Goal: Task Accomplishment & Management: Complete application form

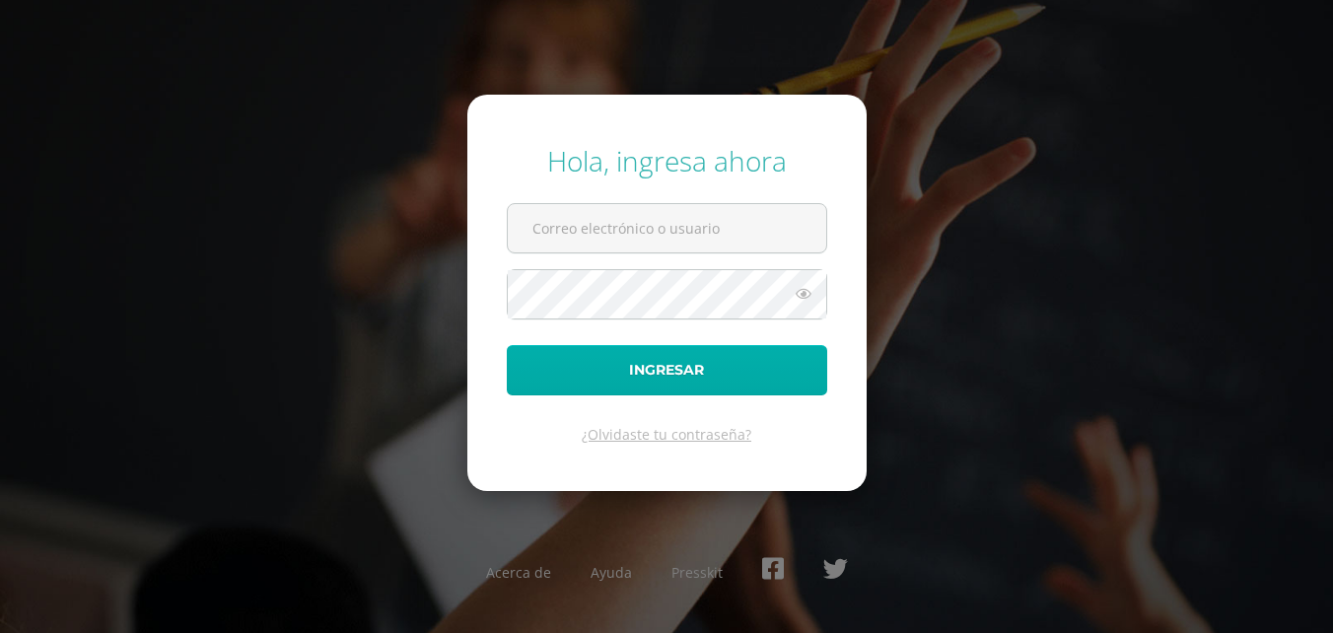
type input "2019050"
click at [649, 368] on button "Ingresar" at bounding box center [667, 370] width 320 height 50
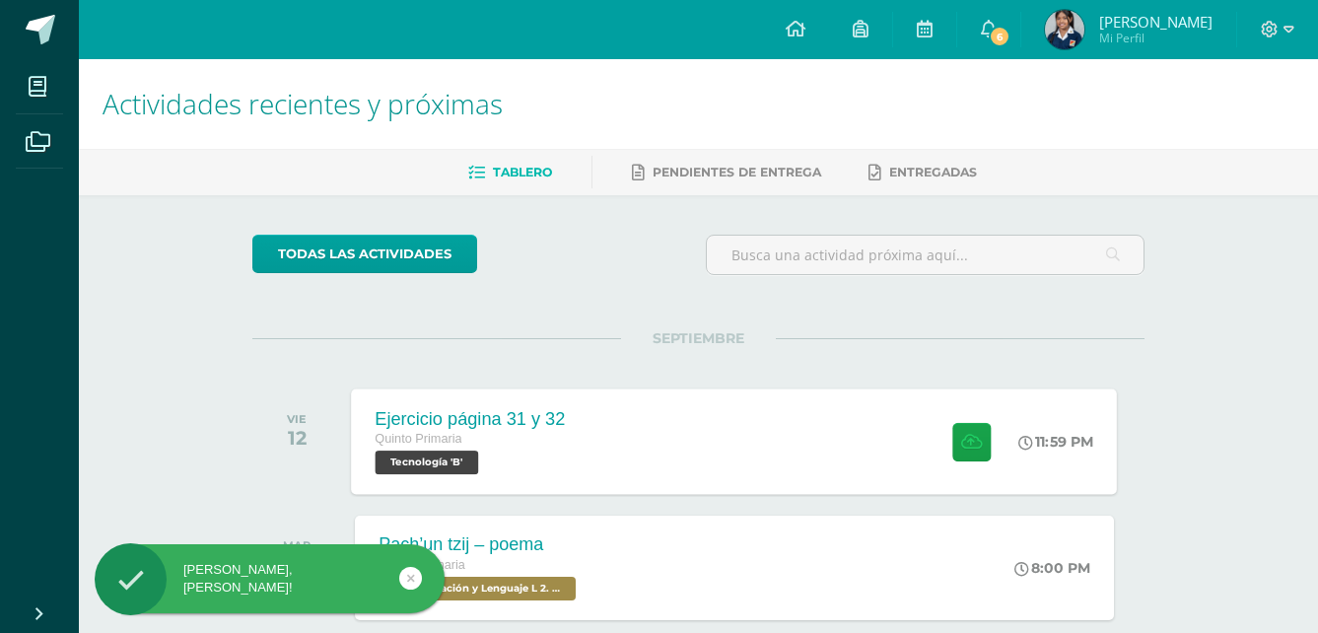
drag, startPoint x: 624, startPoint y: 444, endPoint x: 642, endPoint y: 416, distance: 32.8
click at [628, 436] on div "Ejercicio página 31 y 32 Quinto Primaria Tecnología 'B' 11:59 PM Ejercicio pági…" at bounding box center [735, 441] width 766 height 106
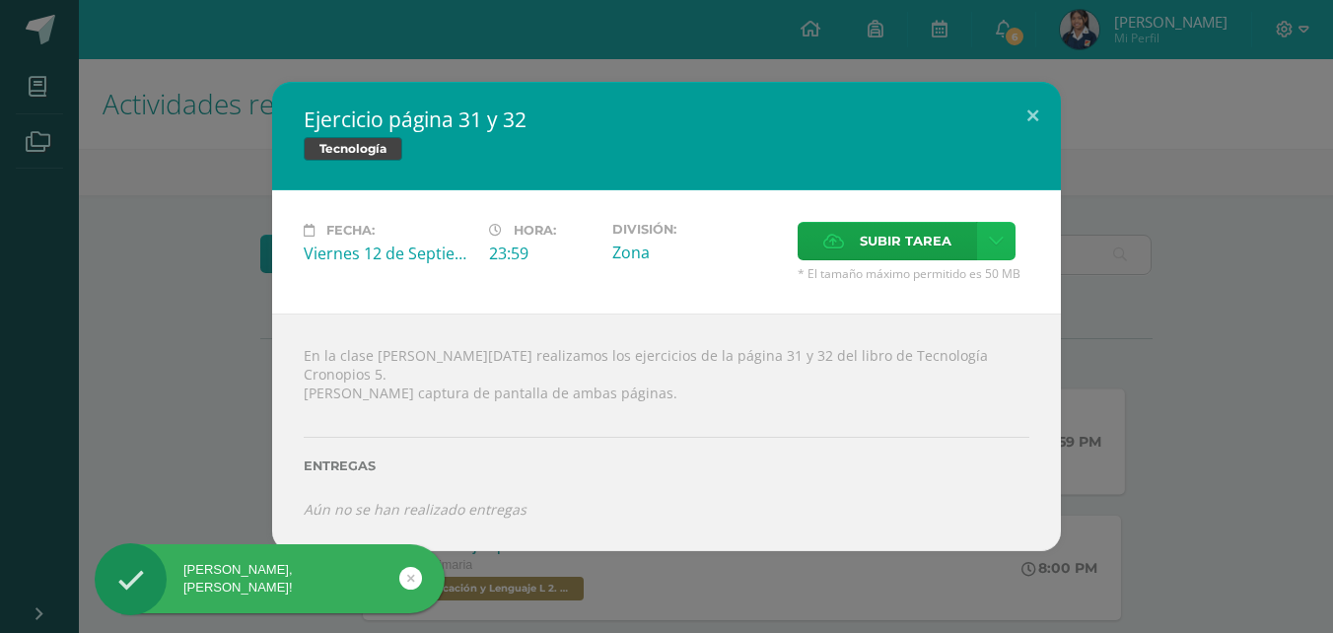
click at [999, 249] on icon at bounding box center [996, 241] width 15 height 17
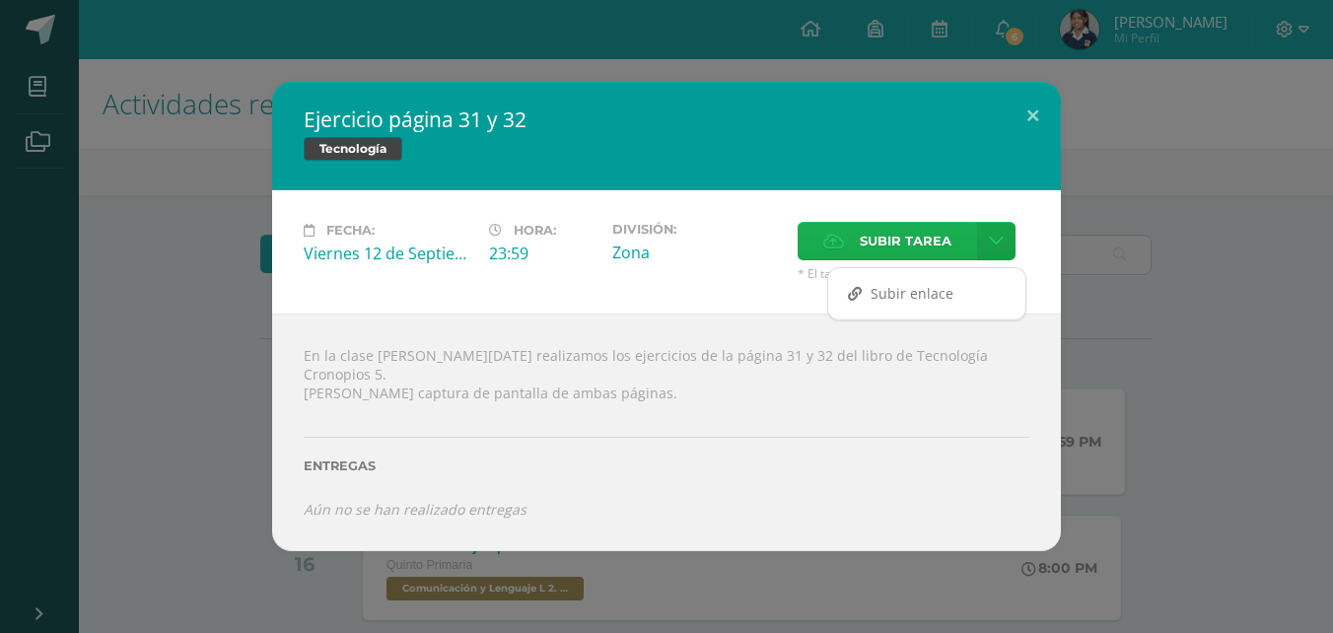
click at [911, 238] on span "Subir tarea" at bounding box center [906, 241] width 92 height 36
click at [0, 0] on input "Subir tarea" at bounding box center [0, 0] width 0 height 0
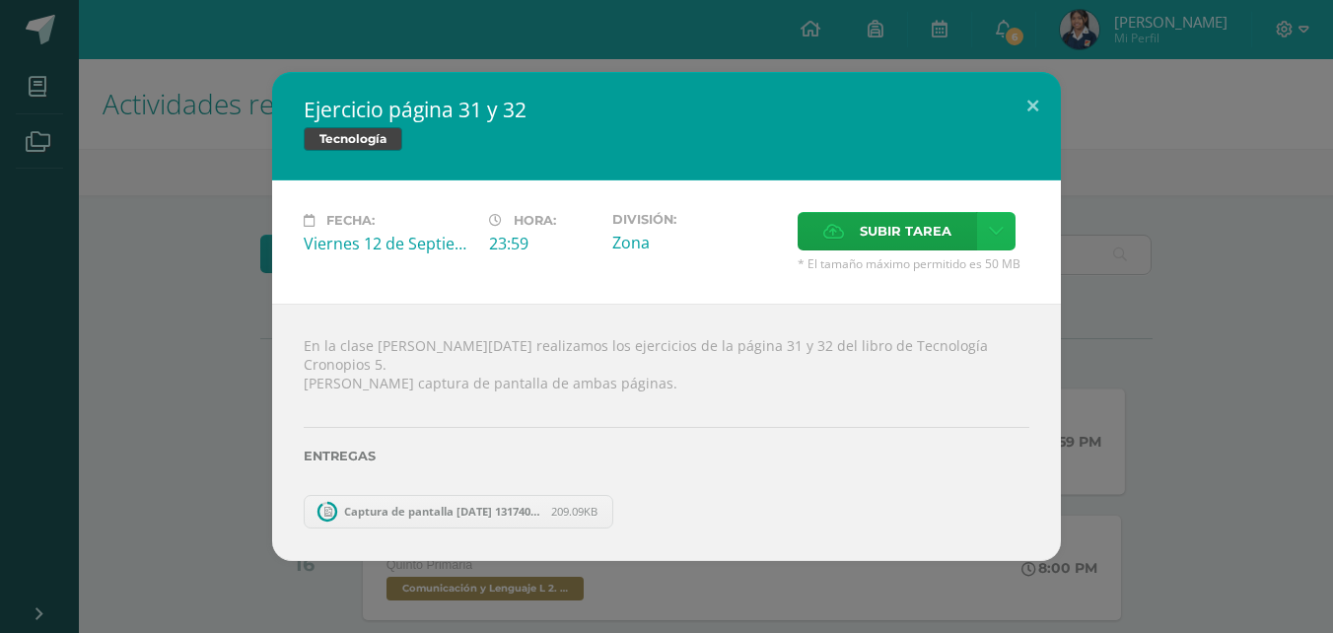
click at [984, 241] on link at bounding box center [996, 231] width 38 height 38
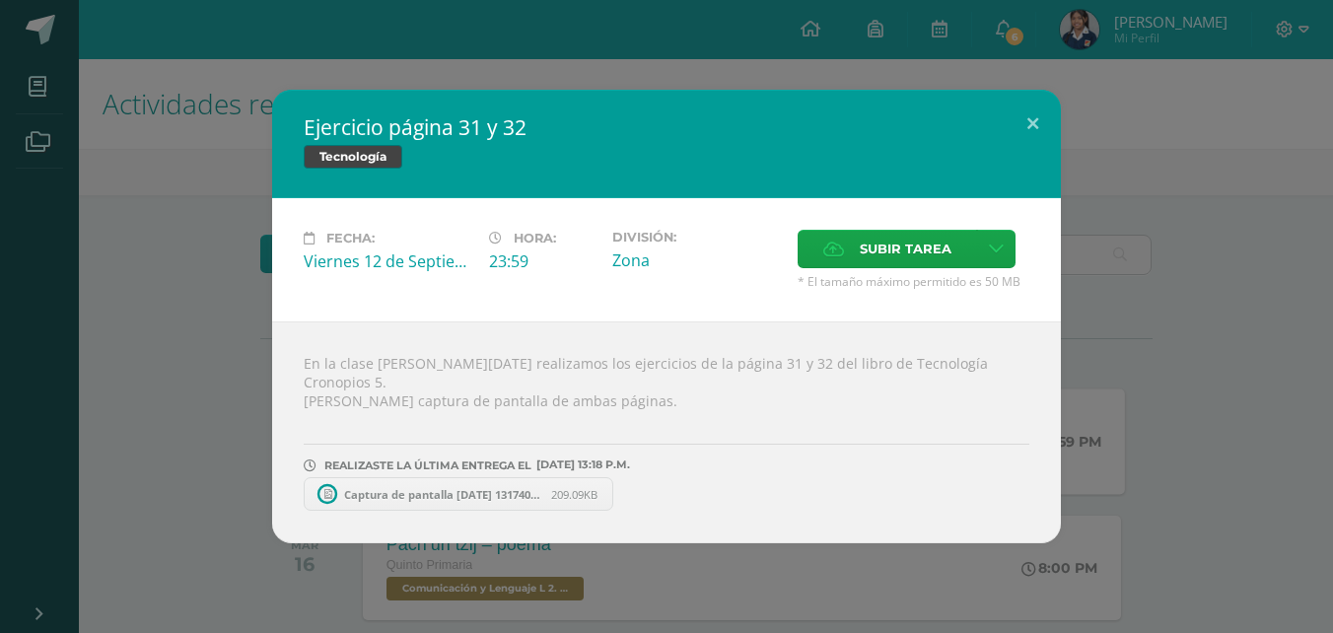
click at [896, 233] on div "Fecha: Viernes 12 de Septiembre Hora: 23:59 División: Zona Subir tarea" at bounding box center [666, 259] width 789 height 123
click at [884, 255] on span "Subir tarea" at bounding box center [906, 249] width 92 height 36
click at [0, 0] on input "Subir tarea" at bounding box center [0, 0] width 0 height 0
click at [505, 487] on span "Captura de pantalla 2025-09-12 131740.png" at bounding box center [442, 494] width 217 height 15
click at [762, 477] on link "Captura de pantalla 2025-09-12 131719.png 268.55KB" at bounding box center [802, 494] width 329 height 34
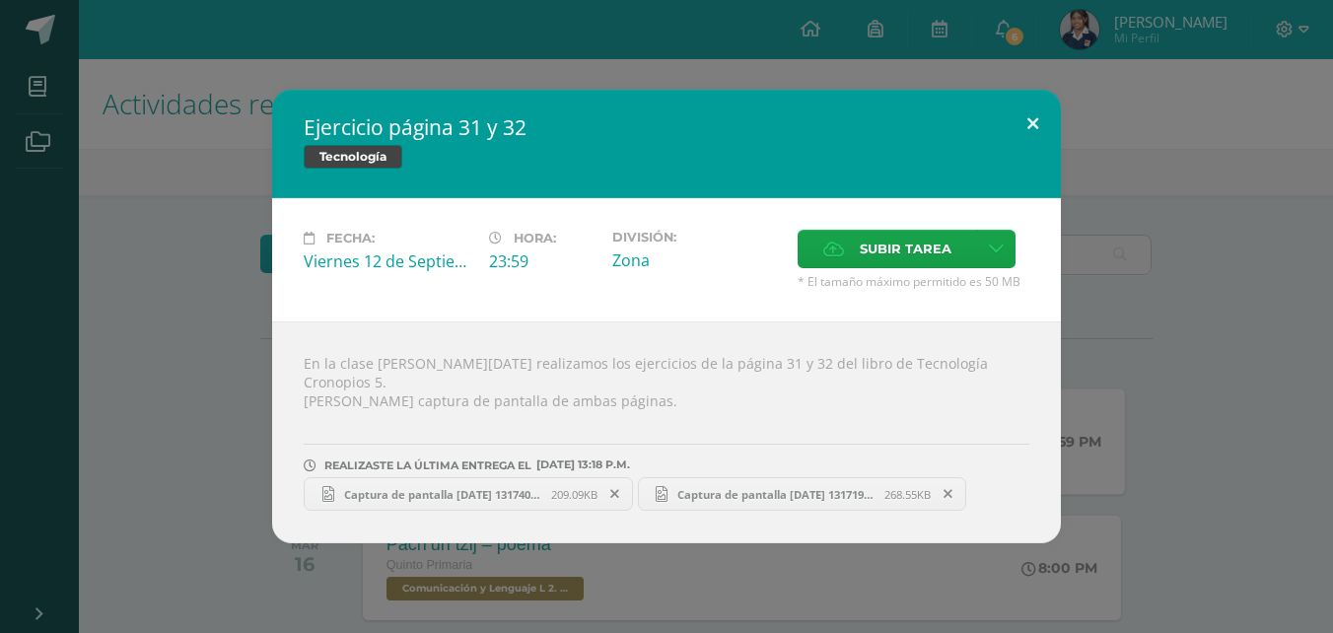
click at [1038, 120] on button at bounding box center [1033, 123] width 56 height 67
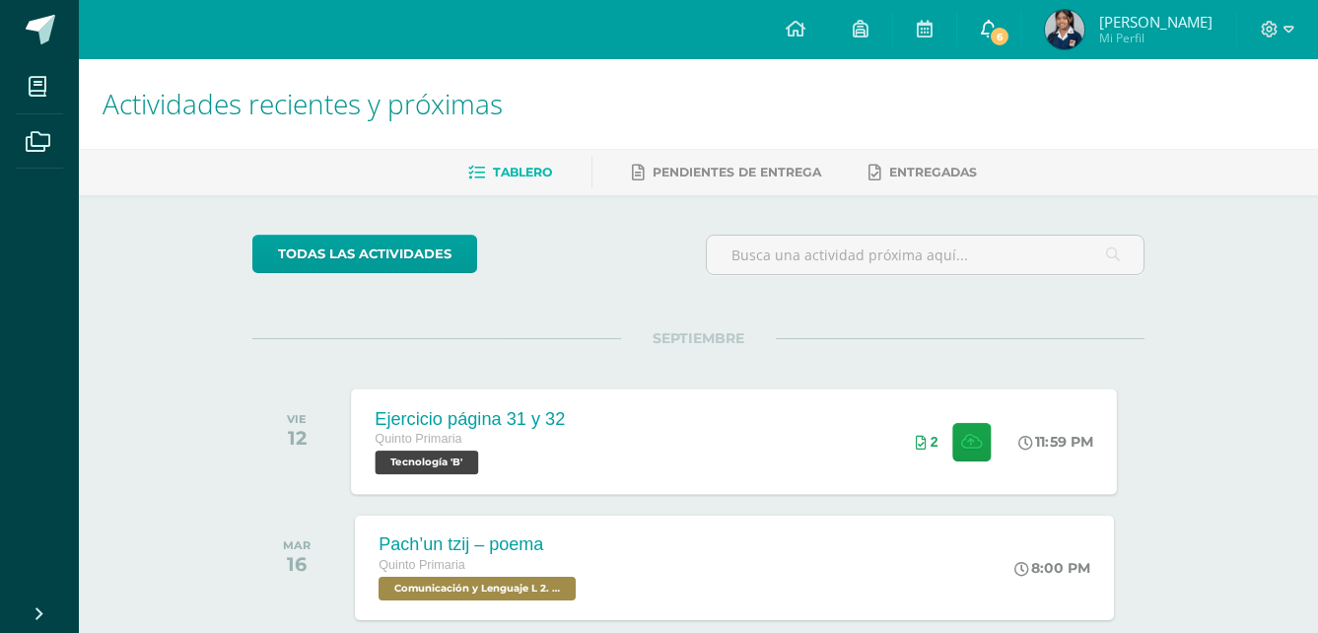
click at [1011, 35] on span "6" at bounding box center [1000, 37] width 22 height 22
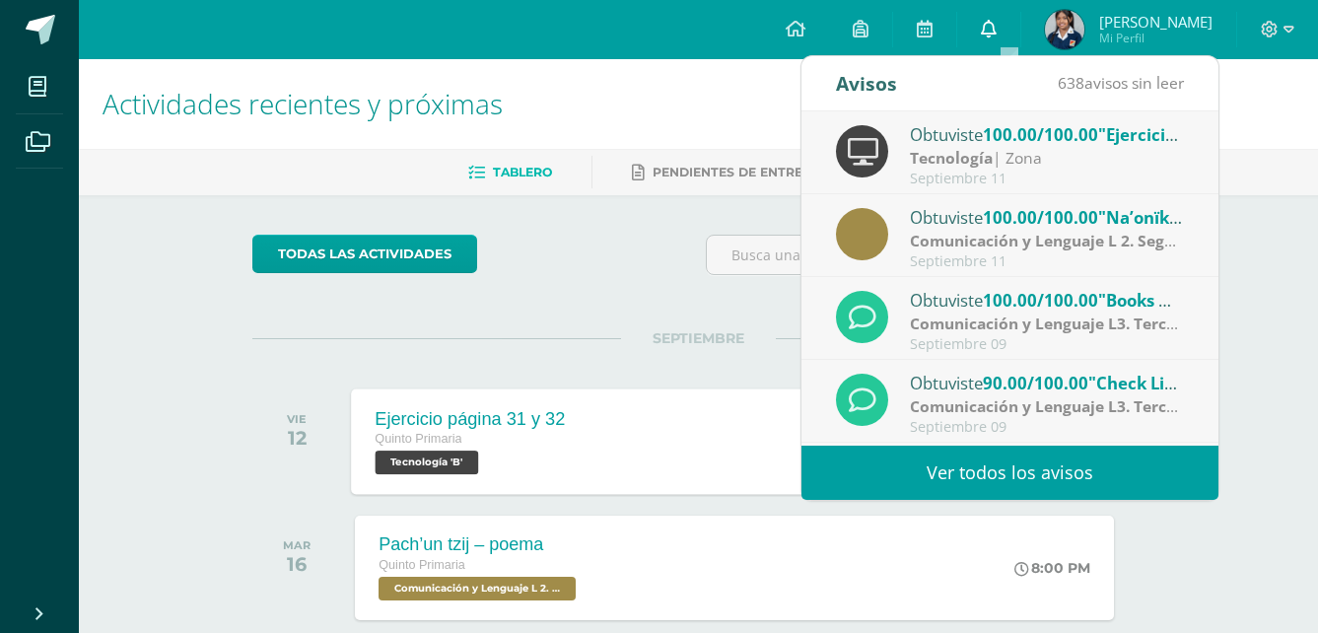
click at [997, 35] on icon at bounding box center [989, 29] width 16 height 18
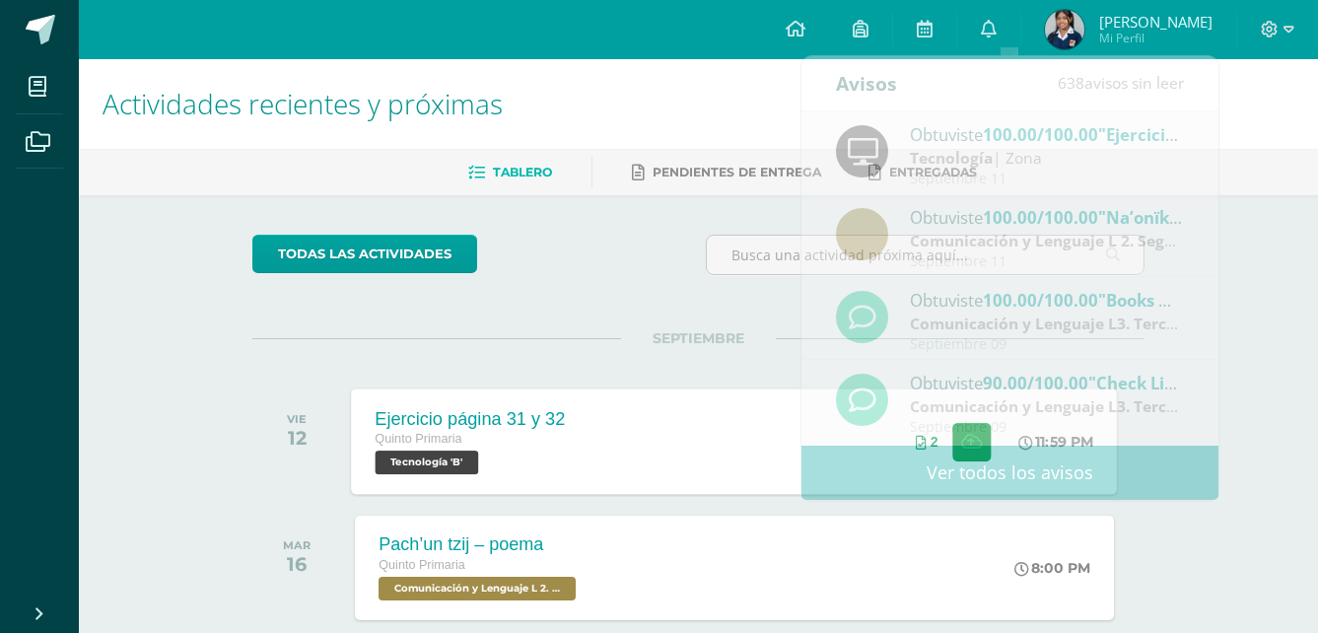
click at [542, 243] on div "todas las Actividades" at bounding box center [434, 263] width 379 height 56
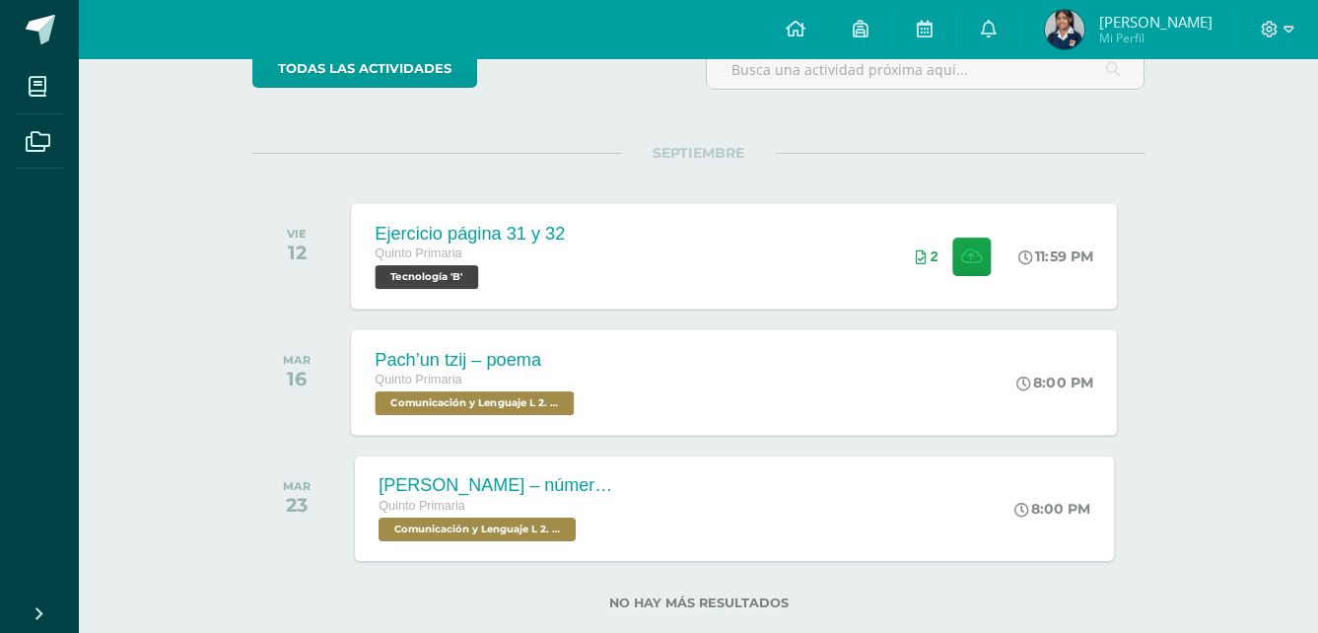
scroll to position [226, 0]
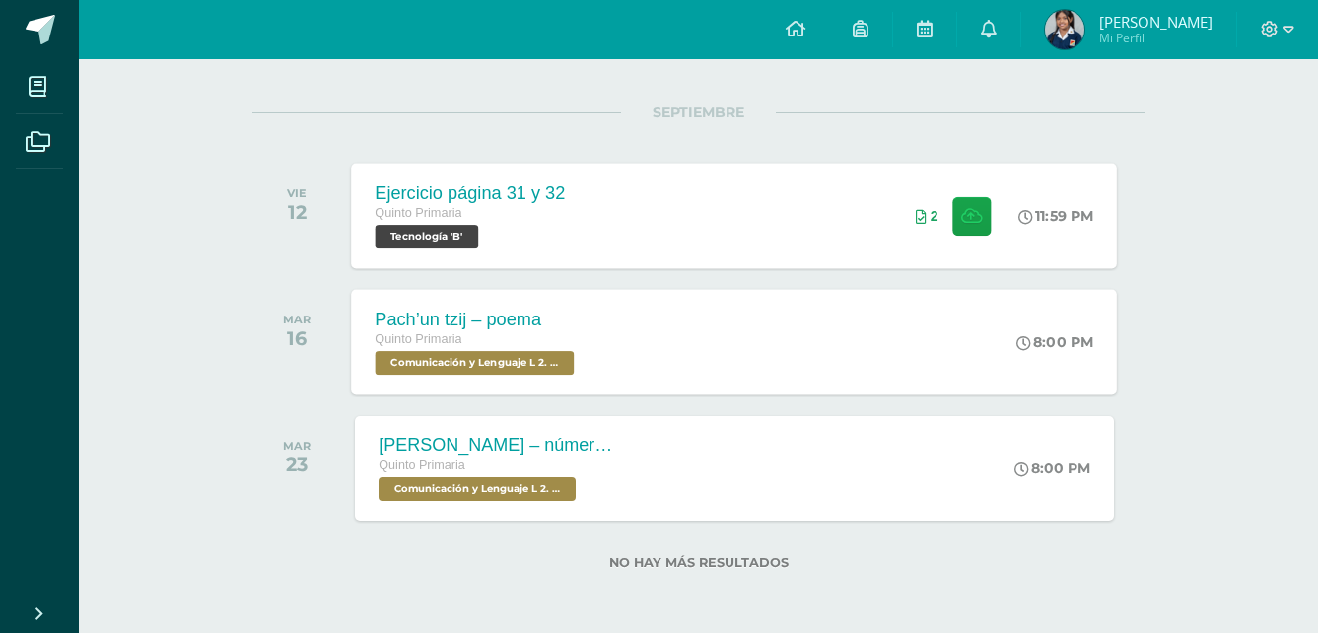
click at [584, 351] on div "Pach’un tzij – poema Quinto Primaria Comunicación y Lenguaje L 2. Segundo Idiom…" at bounding box center [477, 342] width 251 height 106
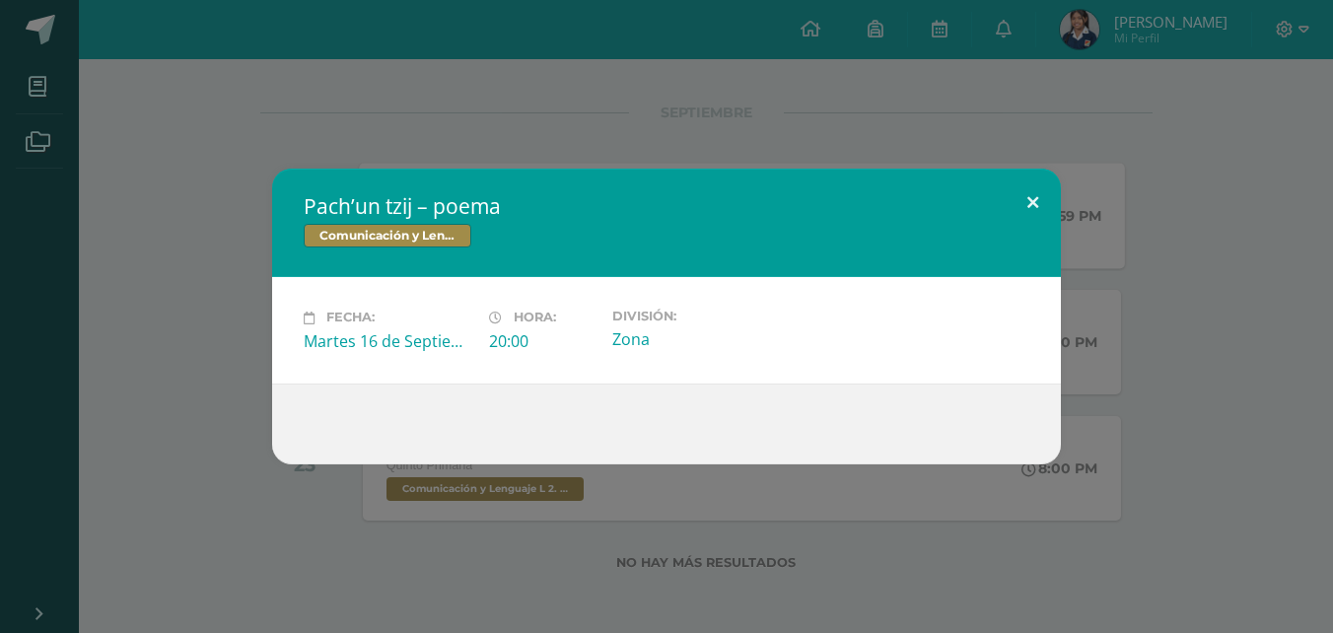
click at [1034, 204] on button at bounding box center [1033, 202] width 56 height 67
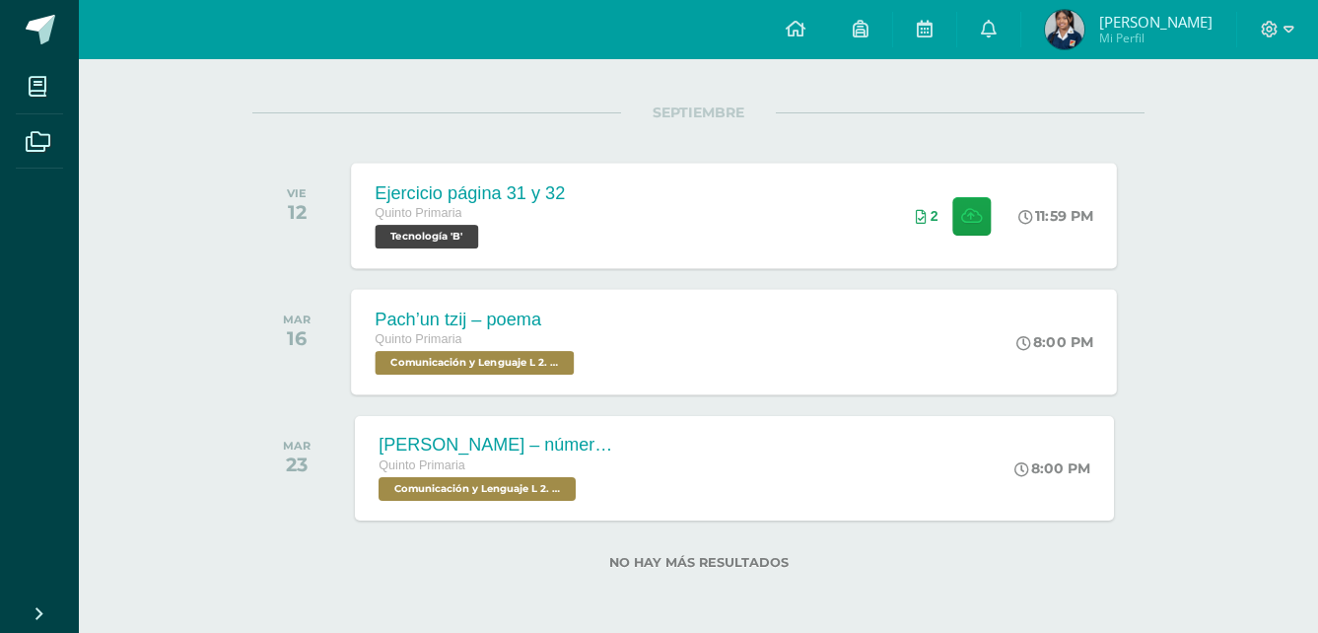
click at [463, 355] on span "Comunicación y Lenguaje L 2. Segundo Idioma 'B'" at bounding box center [475, 363] width 199 height 24
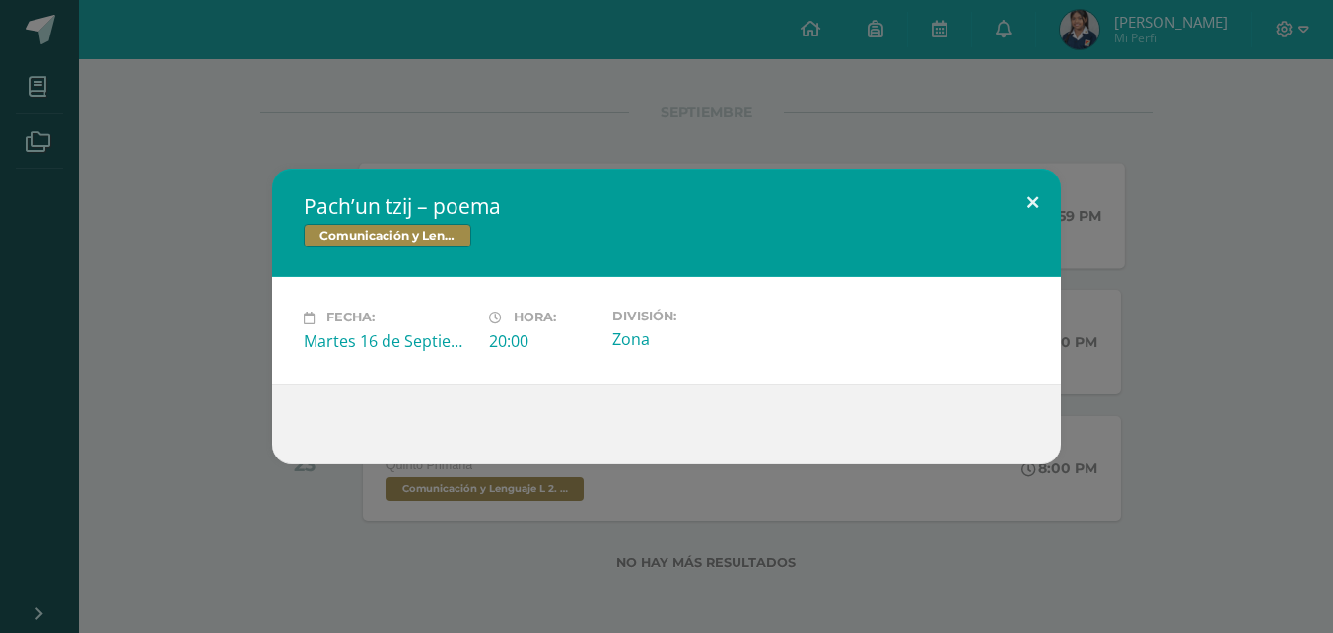
click at [1023, 198] on button at bounding box center [1033, 202] width 56 height 67
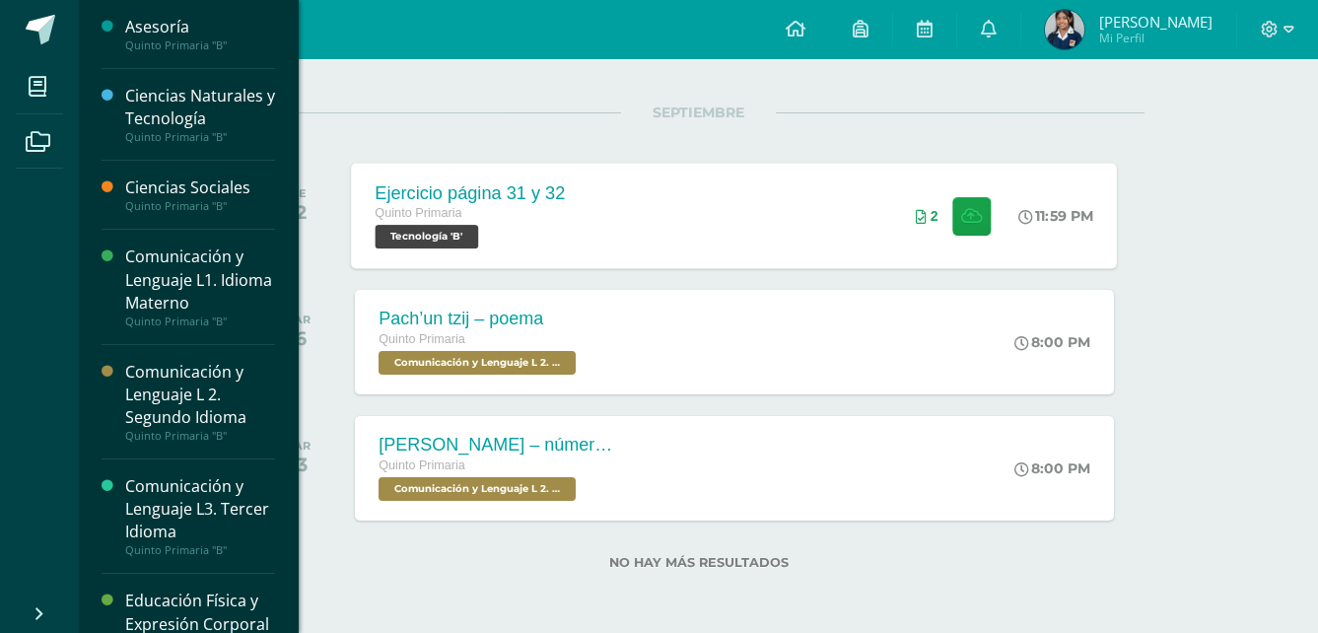
click at [200, 366] on div "Comunicación y Lenguaje L 2. Segundo Idioma" at bounding box center [200, 395] width 150 height 68
